Goal: Task Accomplishment & Management: Manage account settings

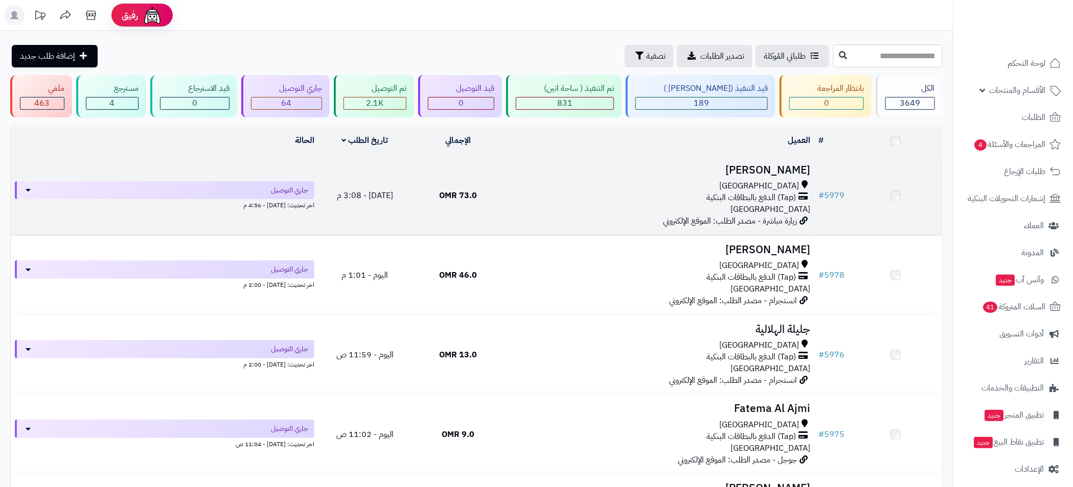
click at [597, 194] on div "(Tap) الدفع بالبطاقات البنكية" at bounding box center [659, 198] width 302 height 12
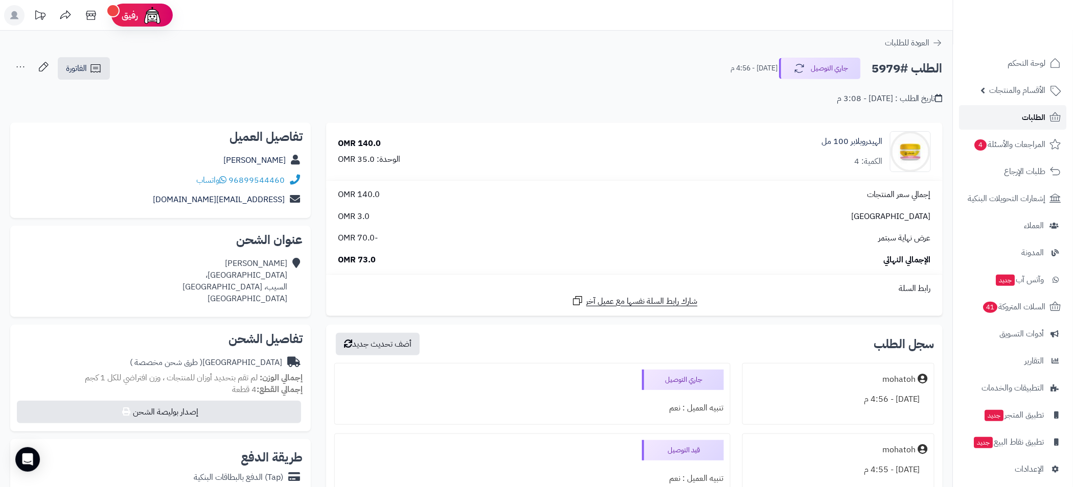
click at [1035, 114] on span "الطلبات" at bounding box center [1034, 117] width 24 height 14
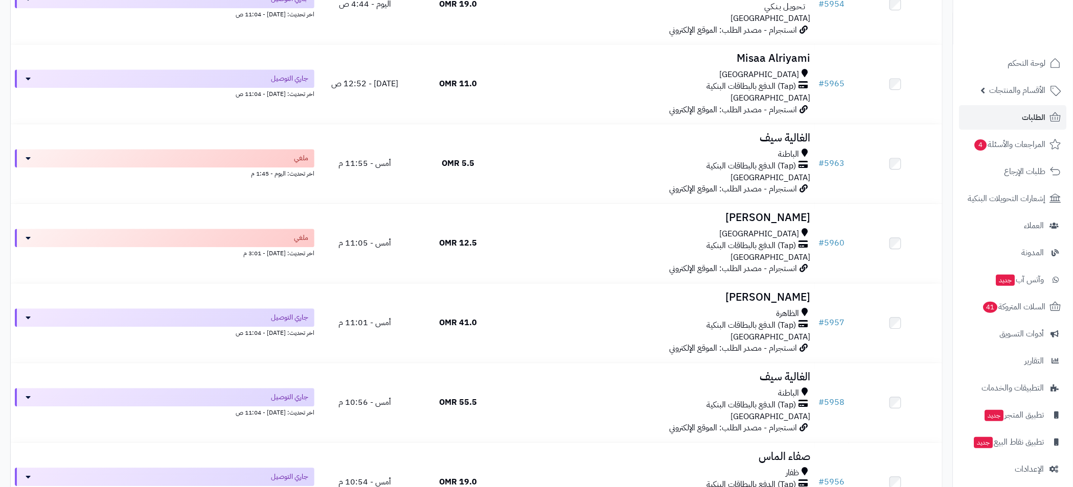
scroll to position [920, 0]
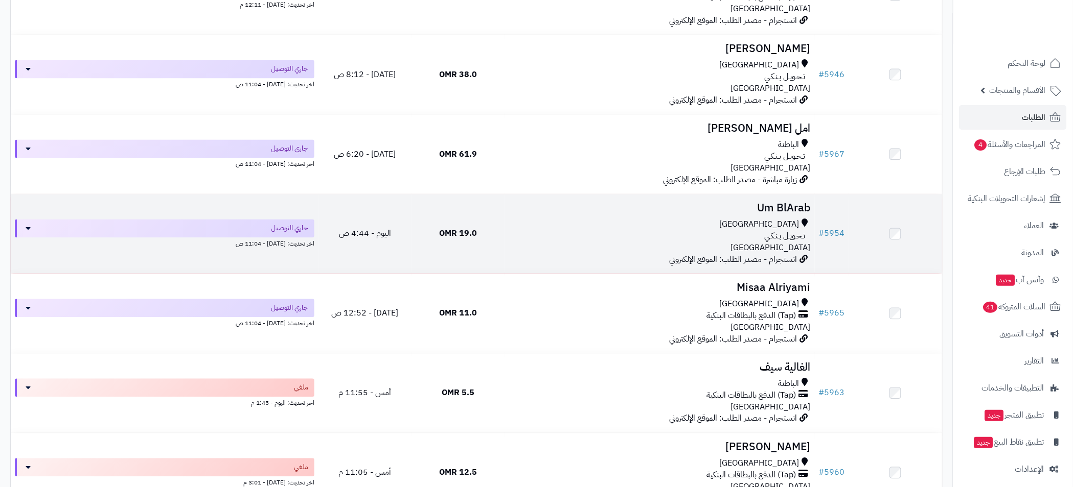
click at [533, 222] on div "مسقط" at bounding box center [659, 225] width 302 height 12
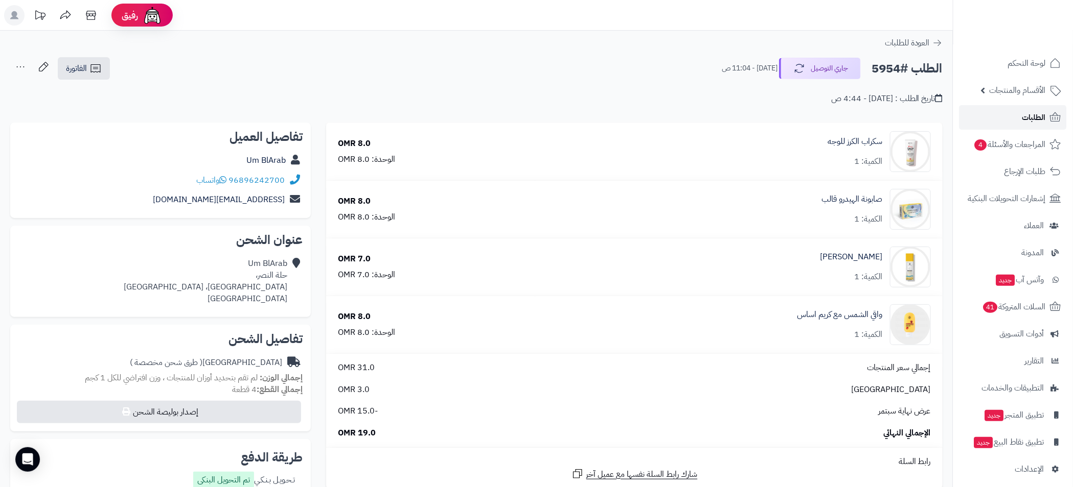
click at [1035, 119] on span "الطلبات" at bounding box center [1034, 117] width 24 height 14
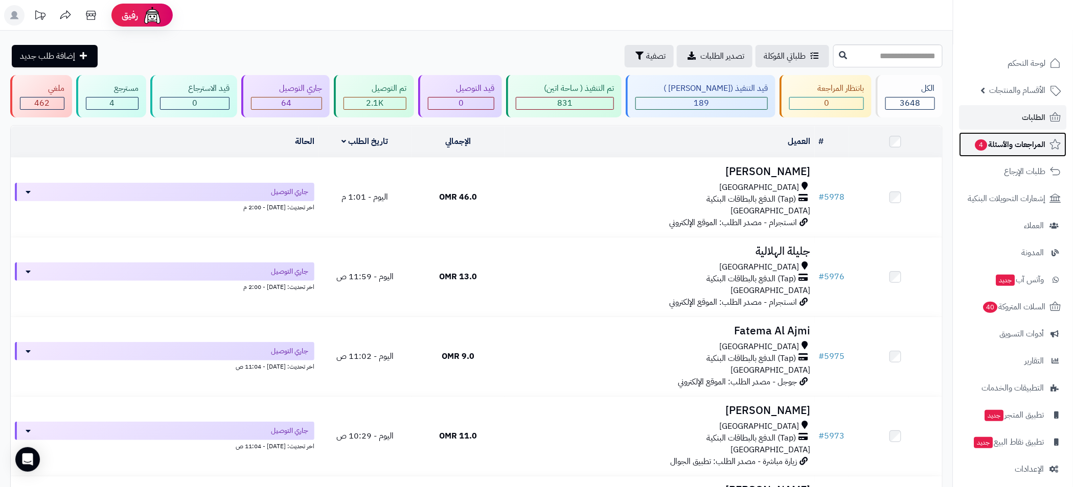
click at [1011, 145] on span "المراجعات والأسئلة 4" at bounding box center [1010, 144] width 72 height 14
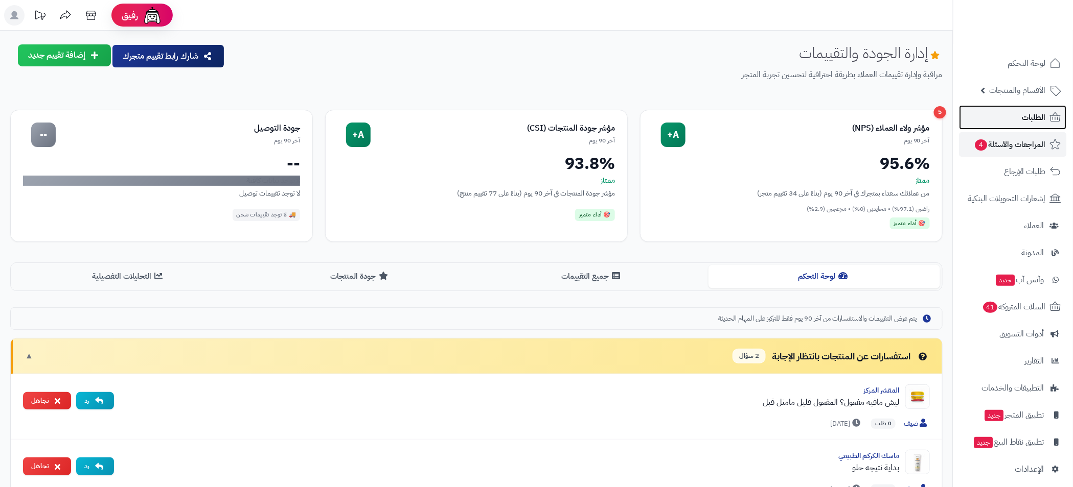
click at [1036, 117] on span "الطلبات" at bounding box center [1034, 117] width 24 height 14
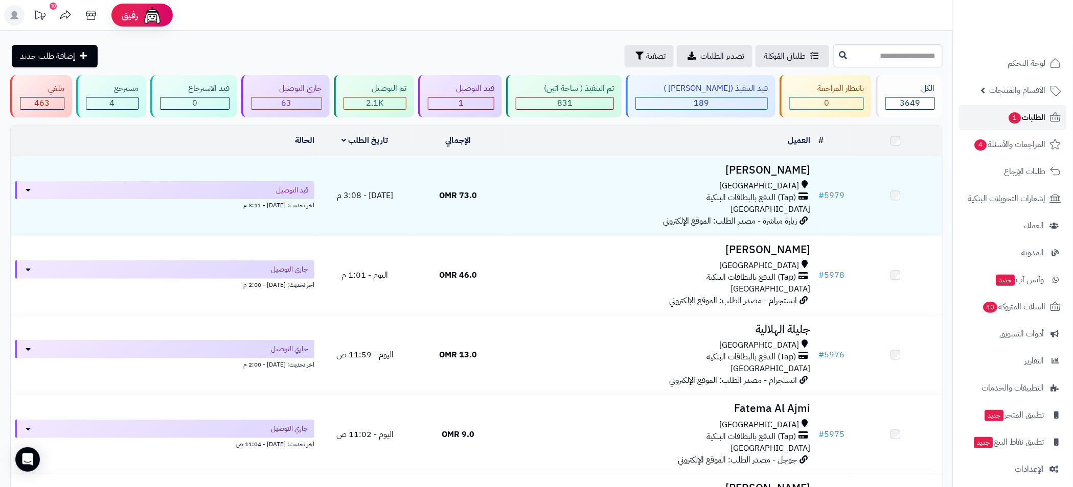
click at [1018, 120] on span "1" at bounding box center [1014, 118] width 13 height 12
